Goal: Task Accomplishment & Management: Complete application form

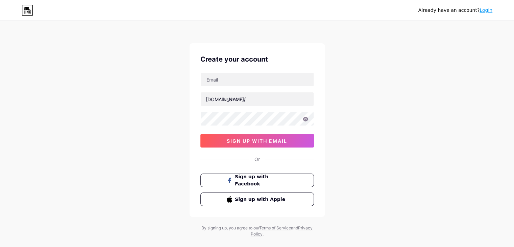
click at [485, 10] on link "Login" at bounding box center [486, 9] width 13 height 5
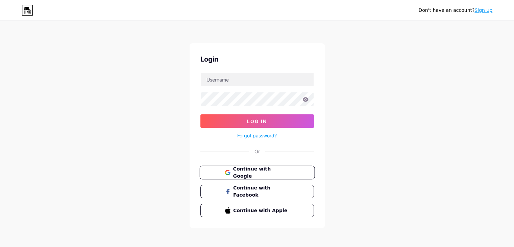
click at [255, 175] on button "Continue with Google" at bounding box center [256, 173] width 115 height 14
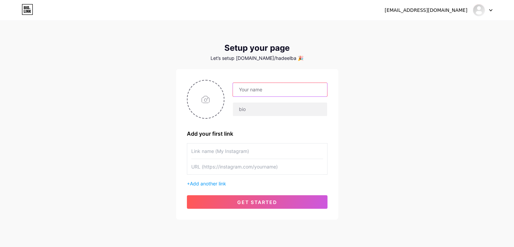
click at [255, 84] on input "text" at bounding box center [280, 90] width 94 height 14
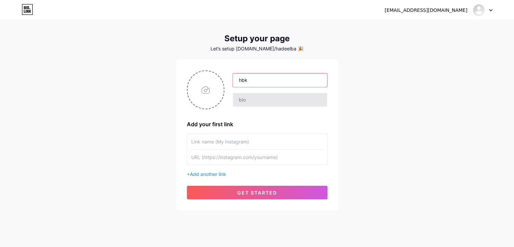
scroll to position [21, 0]
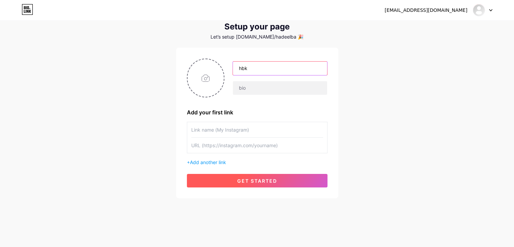
type input "hbk"
click at [243, 181] on span "get started" at bounding box center [257, 181] width 40 height 6
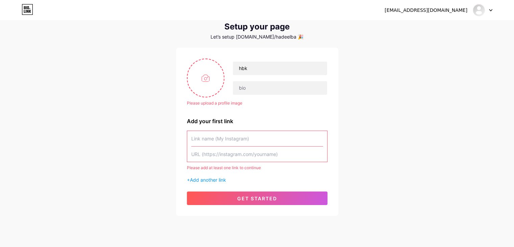
click at [226, 140] on input "text" at bounding box center [257, 138] width 132 height 15
paste input "[URL][DOMAIN_NAME][DOMAIN_NAME]"
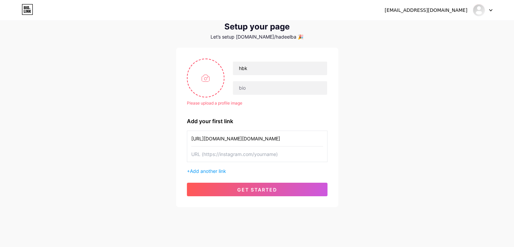
scroll to position [0, 28]
type input "[URL][DOMAIN_NAME][DOMAIN_NAME]"
click at [228, 154] on input "text" at bounding box center [257, 153] width 132 height 15
paste input "[URL][DOMAIN_NAME]"
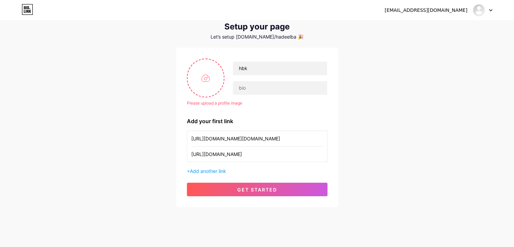
scroll to position [0, 16]
type input "[URL][DOMAIN_NAME]"
click at [210, 169] on span "Add another link" at bounding box center [208, 171] width 36 height 6
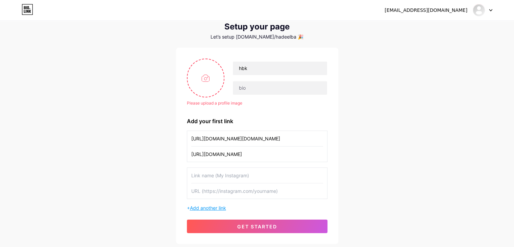
click at [210, 169] on input "text" at bounding box center [257, 175] width 132 height 15
paste input "[URL][DOMAIN_NAME]"
type input "[URL][DOMAIN_NAME]"
click at [258, 67] on input "hbk" at bounding box center [280, 69] width 94 height 14
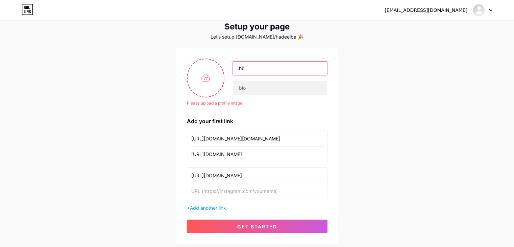
type input "h"
type input "IEEE BAU CENTER"
click at [211, 77] on input "file" at bounding box center [206, 78] width 37 height 38
type input "C:\fakepath\WhatsApp Image [DATE] 12.34.25 PM.jpeg"
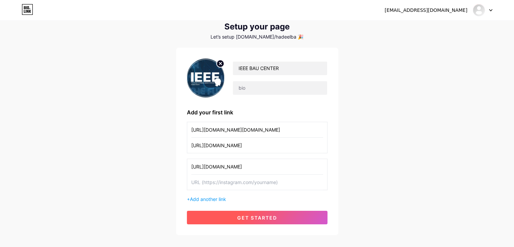
click at [239, 222] on button "get started" at bounding box center [257, 218] width 141 height 14
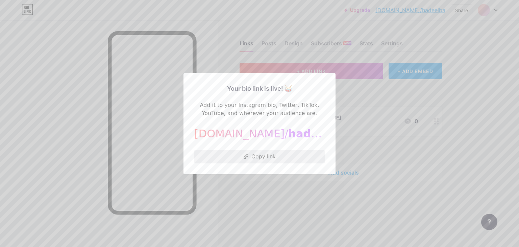
click at [252, 158] on button "Copy link" at bounding box center [259, 157] width 130 height 14
click at [266, 153] on button "Copy link" at bounding box center [259, 157] width 130 height 14
click at [304, 199] on div at bounding box center [259, 123] width 519 height 247
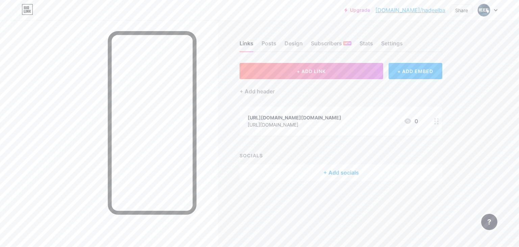
click at [321, 171] on div "+ Add socials" at bounding box center [341, 172] width 203 height 16
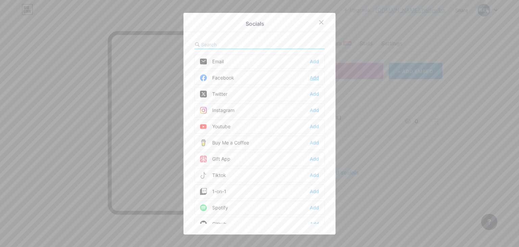
click at [315, 76] on div "Add" at bounding box center [314, 77] width 9 height 7
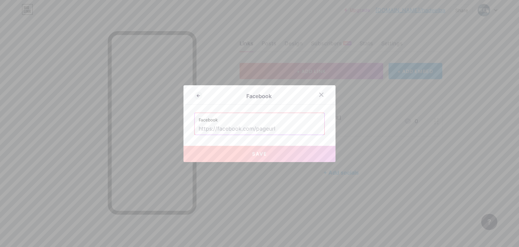
click at [230, 126] on input "text" at bounding box center [260, 128] width 122 height 11
paste input "[URL][DOMAIN_NAME]"
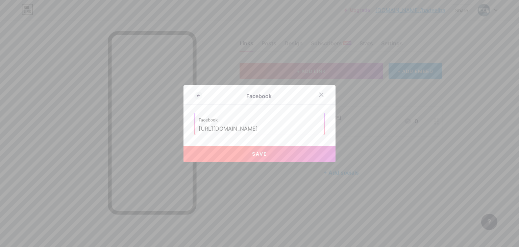
scroll to position [0, 47]
type input "[URL][DOMAIN_NAME]"
click at [258, 158] on button "Save" at bounding box center [260, 154] width 152 height 16
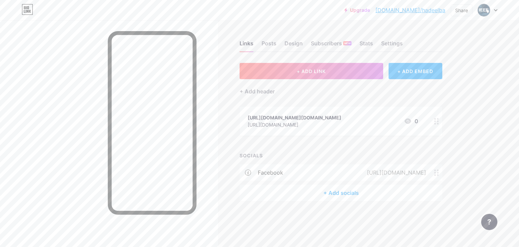
click at [337, 198] on div "+ Add socials" at bounding box center [341, 193] width 203 height 16
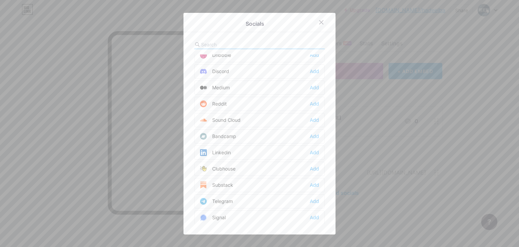
scroll to position [201, 0]
click at [310, 149] on div "Add" at bounding box center [314, 152] width 9 height 7
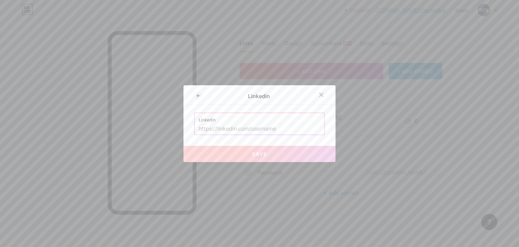
click at [220, 125] on input "text" at bounding box center [260, 128] width 122 height 11
paste input "[URL][DOMAIN_NAME]"
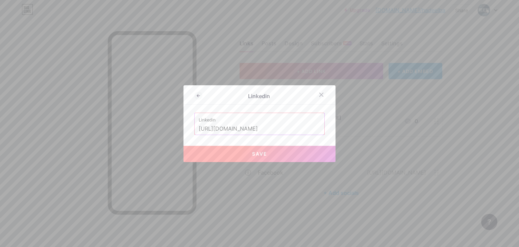
type input "[URL][DOMAIN_NAME]"
click at [271, 157] on button "Save" at bounding box center [260, 154] width 152 height 16
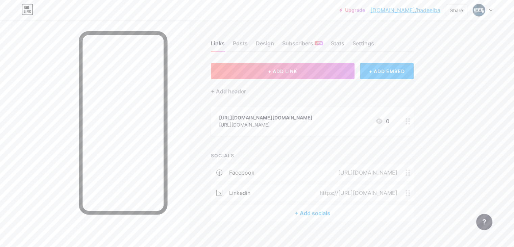
click at [331, 221] on div "+ Add socials" at bounding box center [312, 213] width 203 height 16
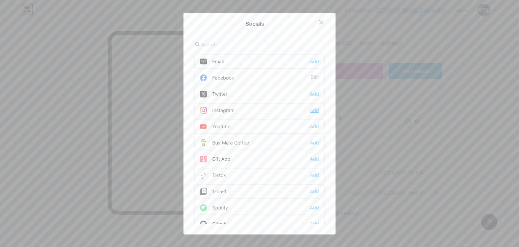
click at [310, 109] on div "Add" at bounding box center [314, 110] width 9 height 7
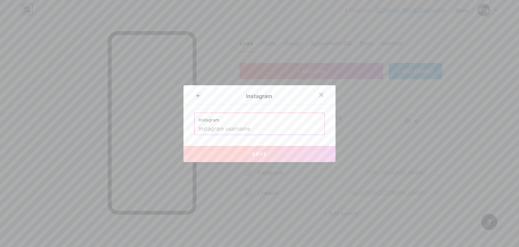
click at [226, 134] on input "text" at bounding box center [260, 128] width 122 height 11
paste input "[URL][DOMAIN_NAME][DOMAIN_NAME]"
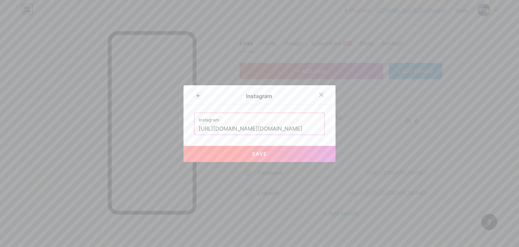
click at [243, 158] on button "Save" at bounding box center [260, 154] width 152 height 16
type input "[URL][DOMAIN_NAME][DOMAIN_NAME][DOMAIN_NAME]"
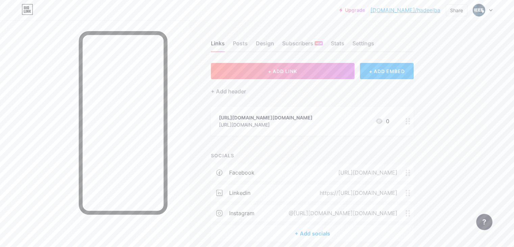
click at [414, 124] on div at bounding box center [407, 120] width 11 height 29
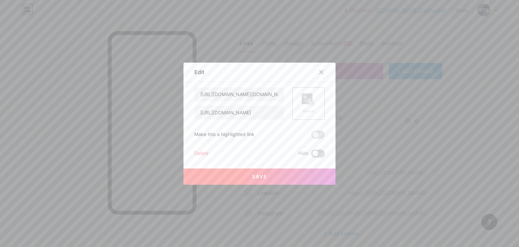
click at [315, 154] on span at bounding box center [318, 153] width 14 height 8
click at [311, 155] on input "checkbox" at bounding box center [311, 155] width 0 height 0
click at [257, 177] on span "Save" at bounding box center [259, 176] width 15 height 6
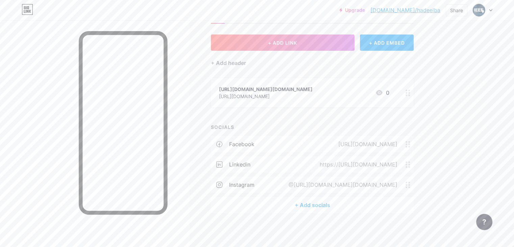
scroll to position [35, 0]
click at [347, 205] on div "+ Add socials" at bounding box center [312, 205] width 203 height 16
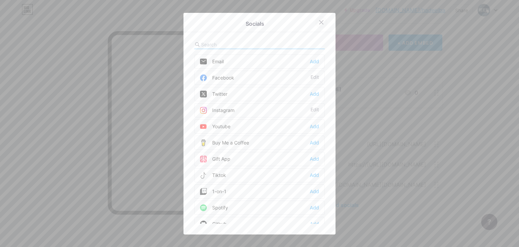
click at [319, 20] on icon at bounding box center [321, 22] width 5 height 5
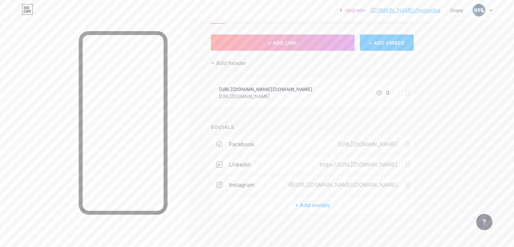
drag, startPoint x: 416, startPoint y: 11, endPoint x: 397, endPoint y: 23, distance: 23.5
click at [397, 23] on div "Links Posts Design Subscribers NEW Stats Settings + ADD LINK + ADD EMBED + Add …" at bounding box center [221, 119] width 442 height 255
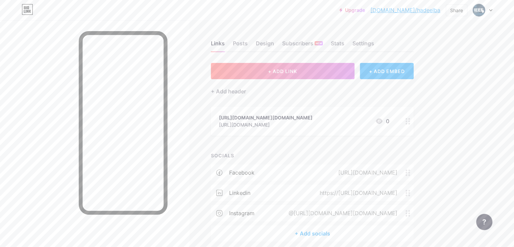
click at [423, 8] on link "[DOMAIN_NAME]/hadeelba" at bounding box center [406, 10] width 70 height 8
drag, startPoint x: 419, startPoint y: 12, endPoint x: 482, endPoint y: 8, distance: 63.0
click at [482, 8] on img at bounding box center [479, 10] width 11 height 11
click at [454, 78] on link "Account settings" at bounding box center [450, 77] width 84 height 18
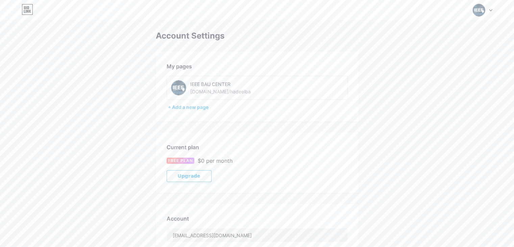
click at [222, 94] on div "[DOMAIN_NAME]/hadeelba" at bounding box center [220, 91] width 61 height 7
click at [226, 90] on div "[DOMAIN_NAME]/hadeelba" at bounding box center [220, 91] width 61 height 7
click at [211, 82] on div "IEEE BAU CENTER" at bounding box center [238, 83] width 96 height 7
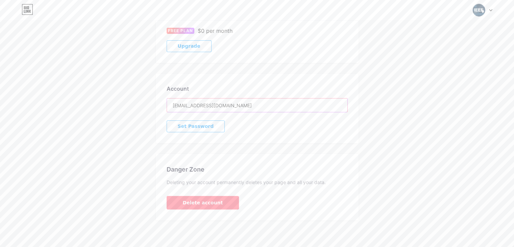
click at [223, 104] on input "[EMAIL_ADDRESS][DOMAIN_NAME]" at bounding box center [257, 105] width 181 height 14
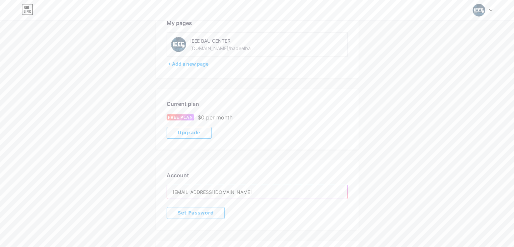
scroll to position [0, 0]
